Goal: Browse casually: Explore the website without a specific task or goal

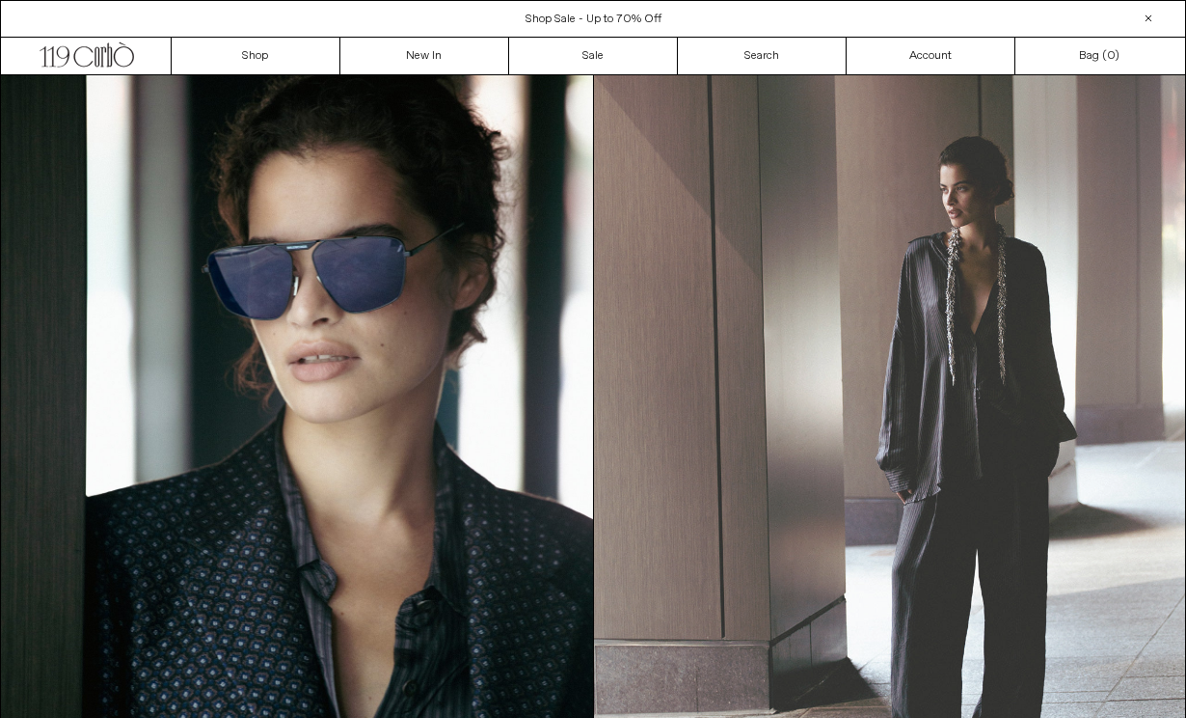
scroll to position [86, 0]
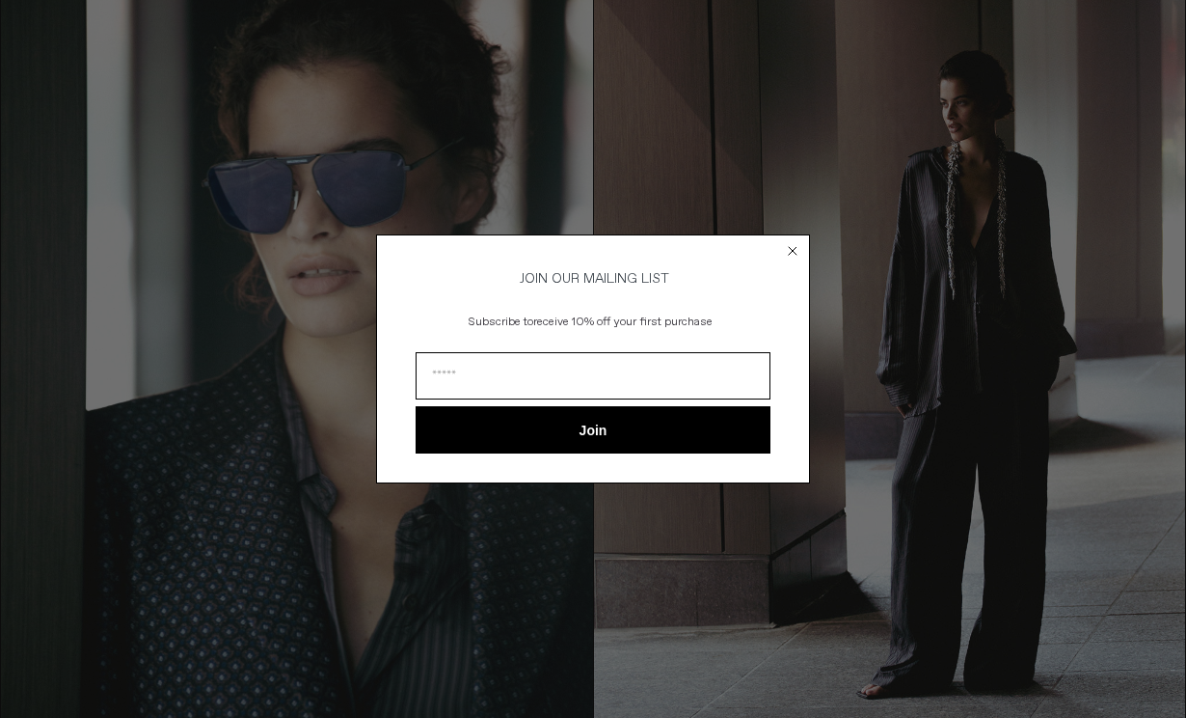
click at [797, 248] on circle "Close dialog" at bounding box center [793, 250] width 18 height 18
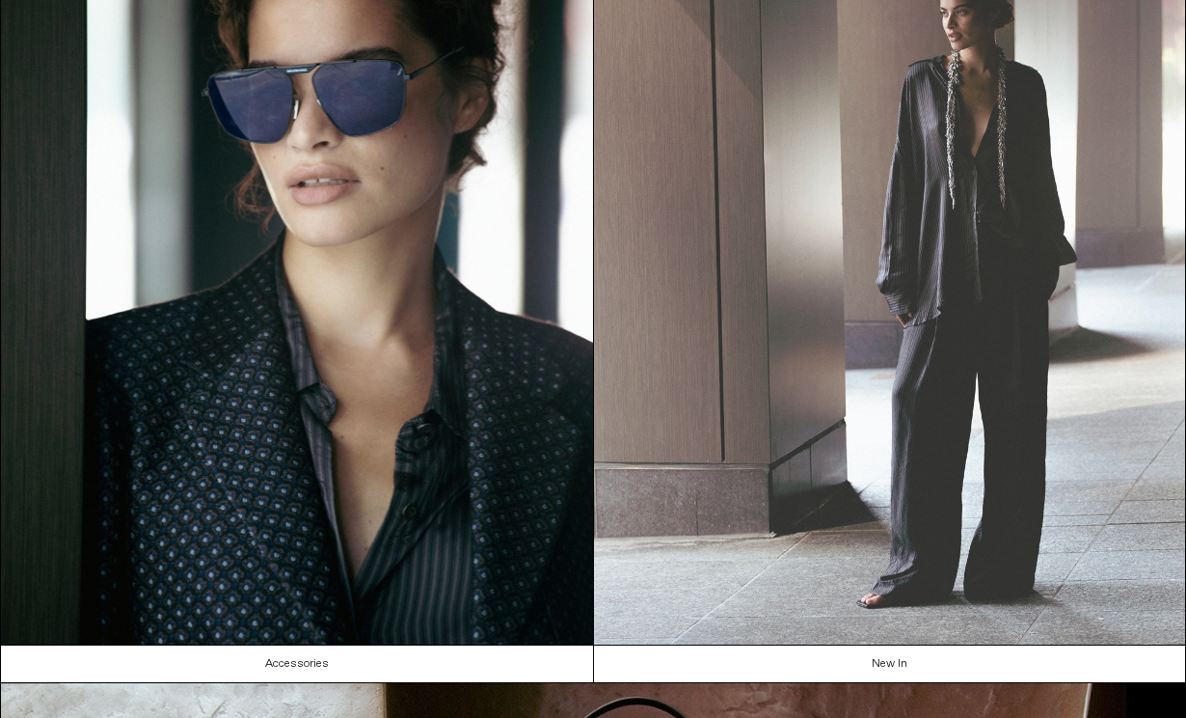
scroll to position [0, 0]
